Goal: Information Seeking & Learning: Learn about a topic

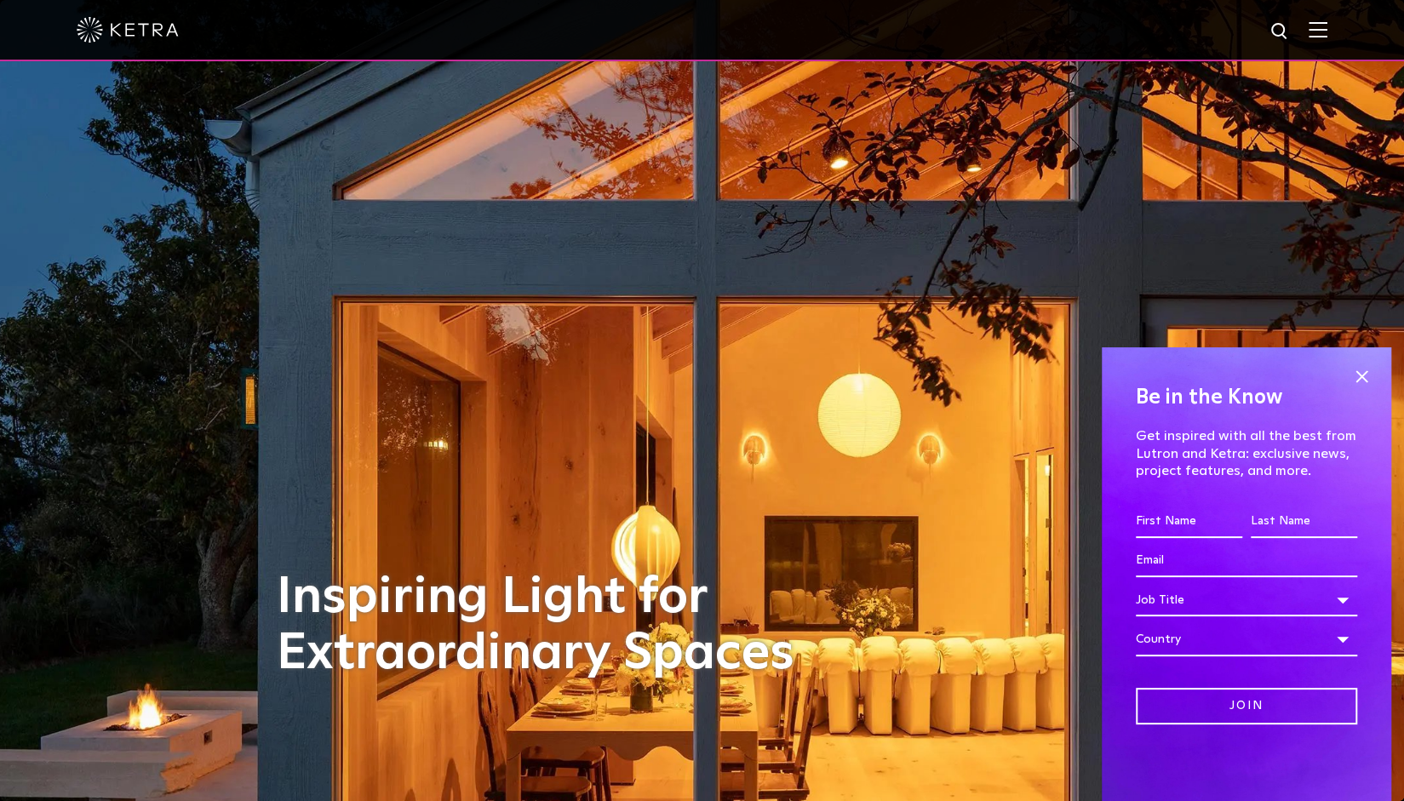
click at [666, 242] on div "Inspiring Light for Extraordinary Spaces" at bounding box center [702, 400] width 851 height 801
click at [1361, 375] on span at bounding box center [1362, 377] width 26 height 26
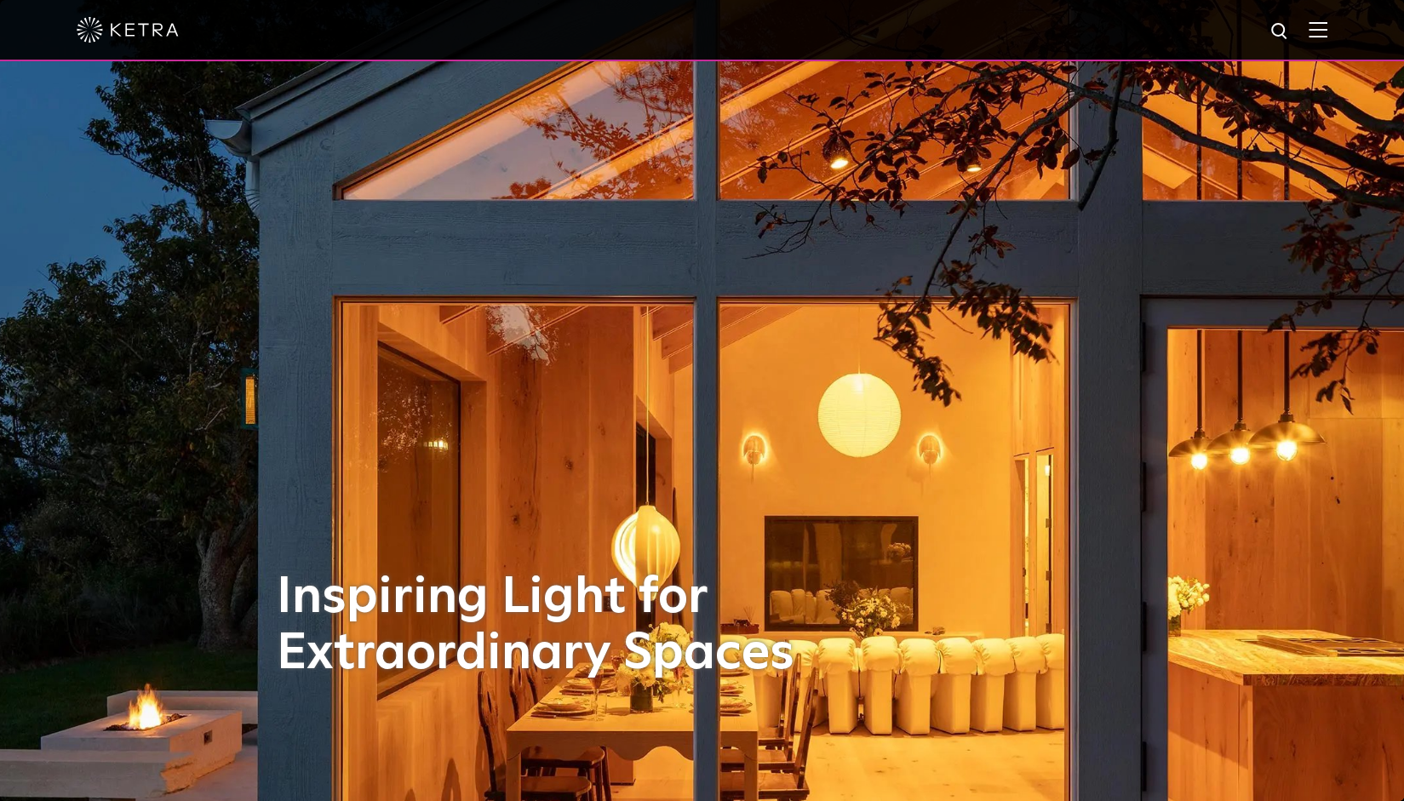
click at [1327, 28] on img at bounding box center [1318, 29] width 19 height 16
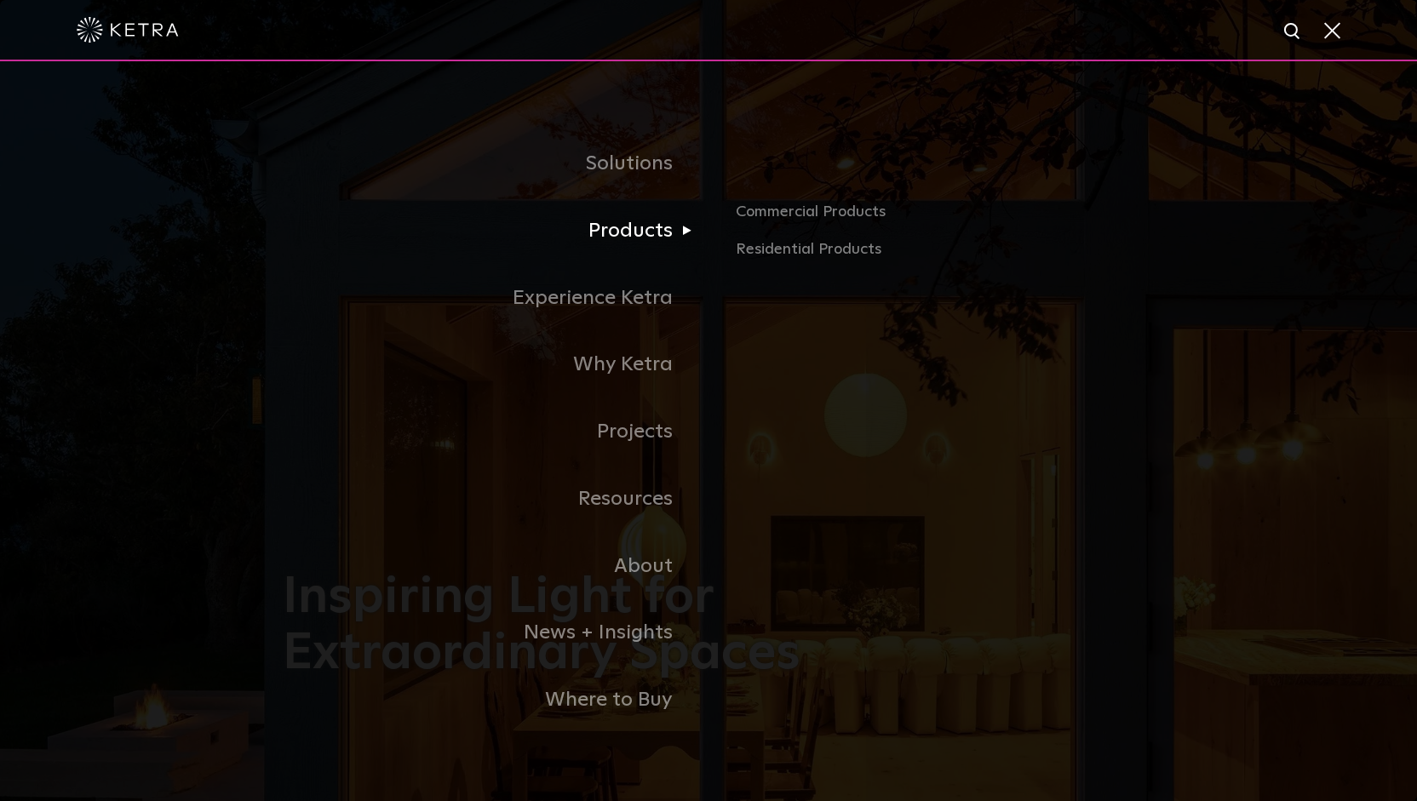
click at [640, 233] on link "Products" at bounding box center [496, 231] width 426 height 67
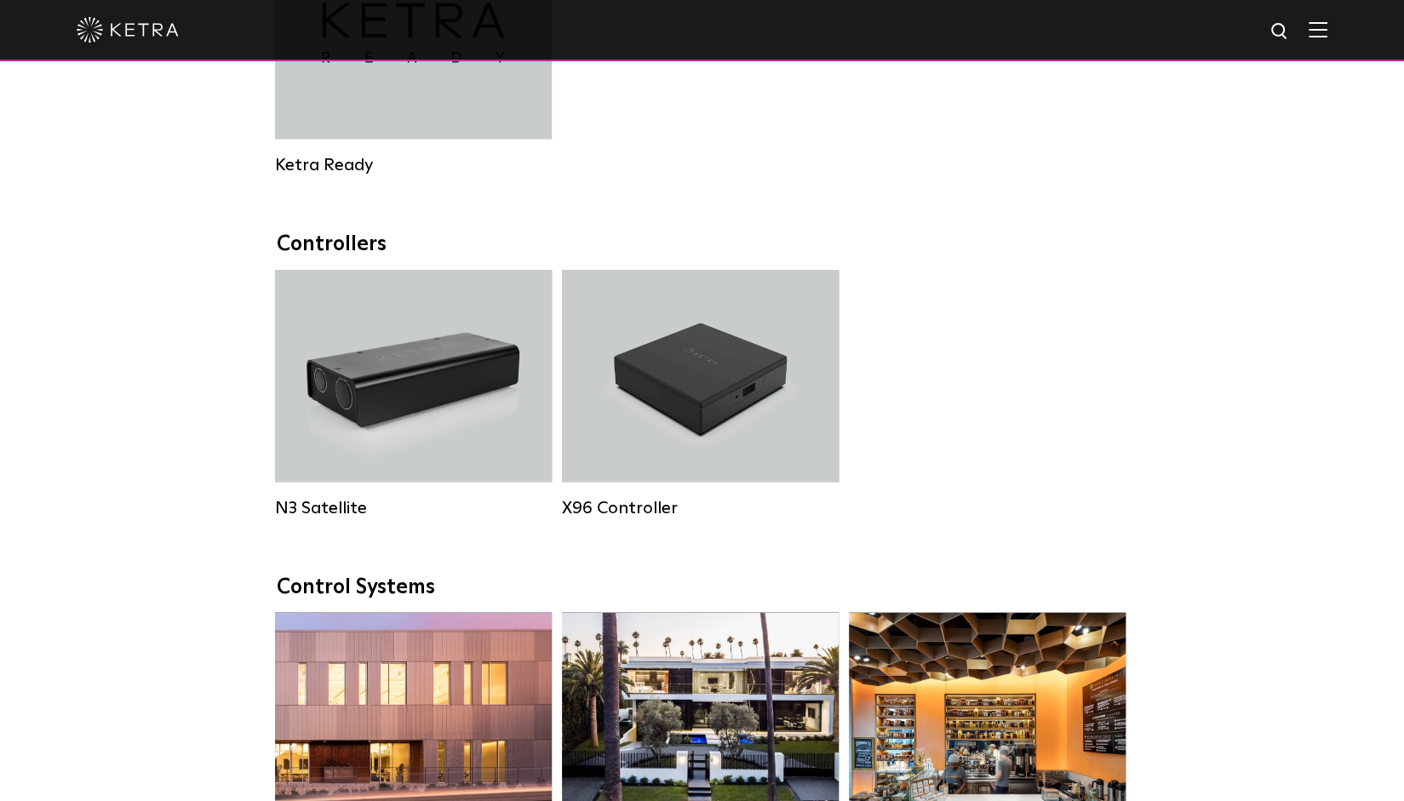
scroll to position [2041, 0]
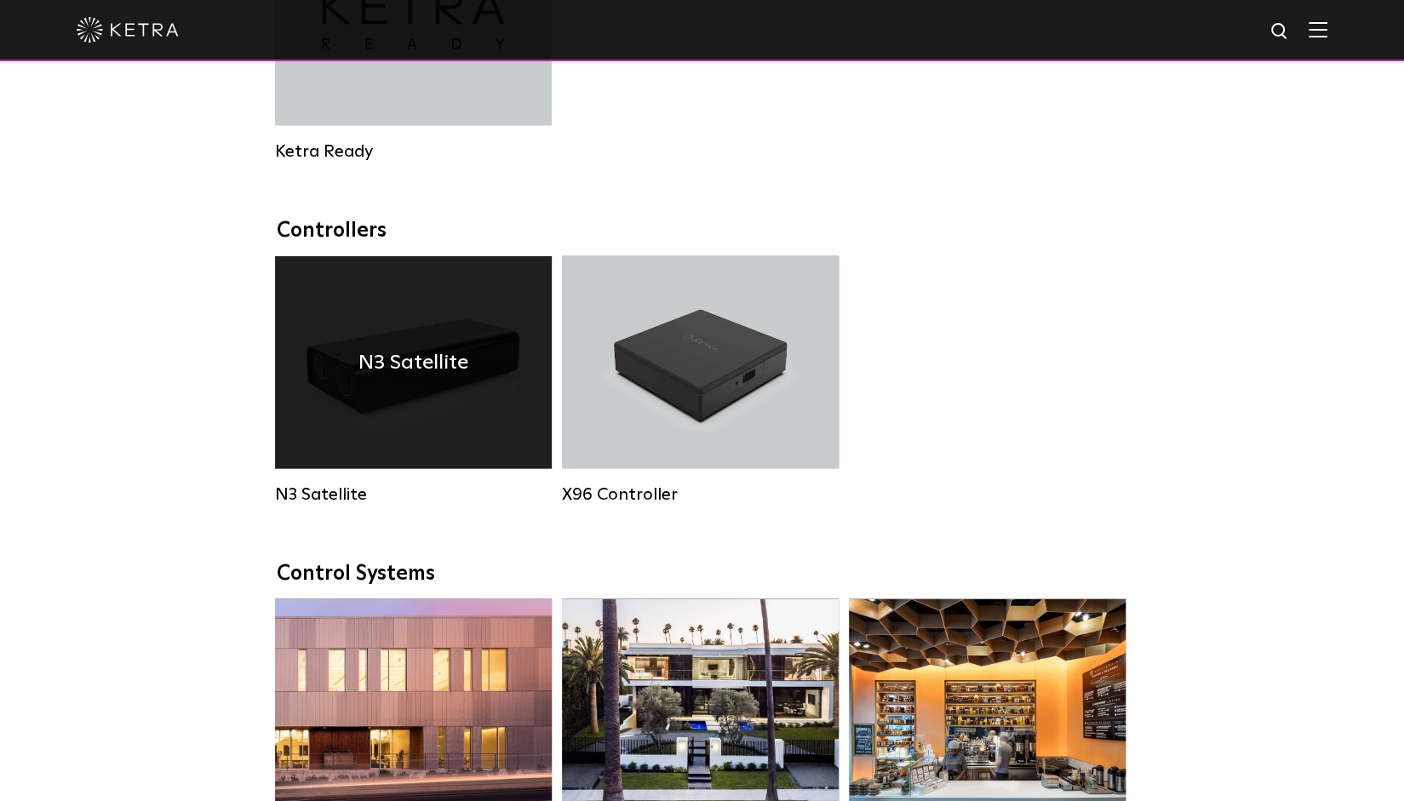
click at [378, 378] on h4 "N3 Satellite" at bounding box center [413, 362] width 110 height 32
